Goal: Information Seeking & Learning: Learn about a topic

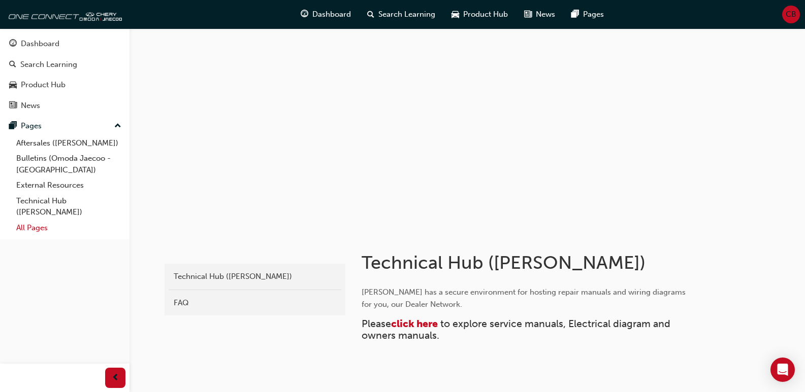
click at [38, 226] on link "All Pages" at bounding box center [68, 228] width 113 height 16
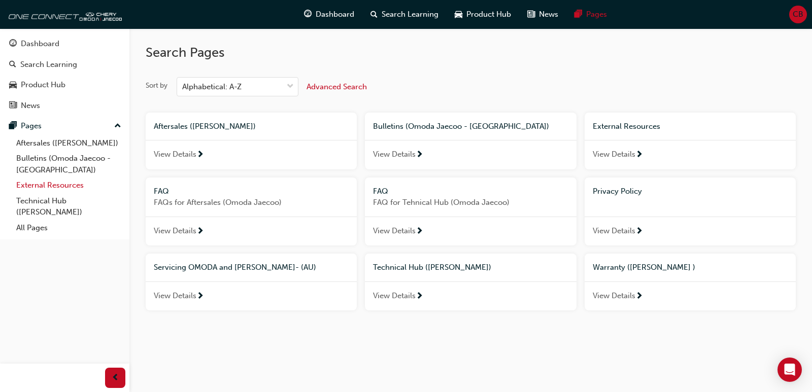
click at [60, 188] on link "External Resources" at bounding box center [68, 186] width 113 height 16
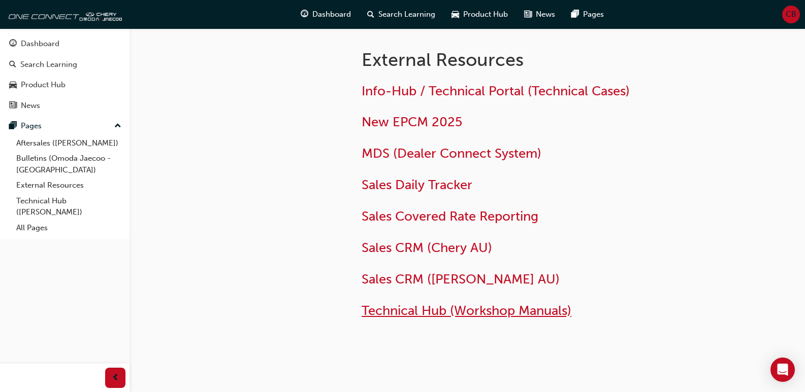
click at [442, 313] on span "Technical Hub (Workshop Manuals)" at bounding box center [466, 311] width 210 height 16
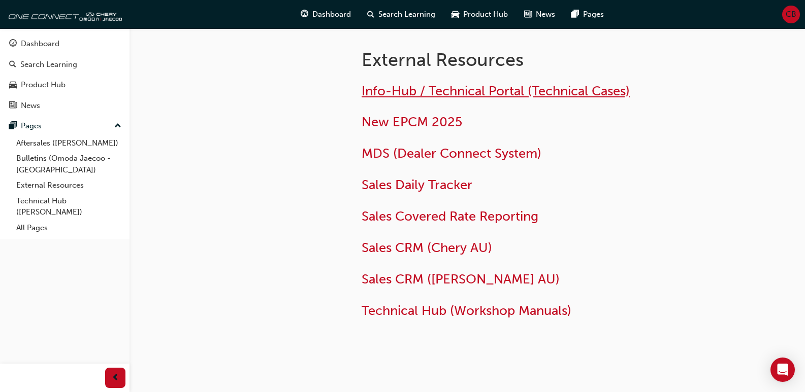
click at [451, 89] on span "Info-Hub / Technical Portal (Technical Cases)" at bounding box center [495, 91] width 268 height 16
